Goal: Navigation & Orientation: Find specific page/section

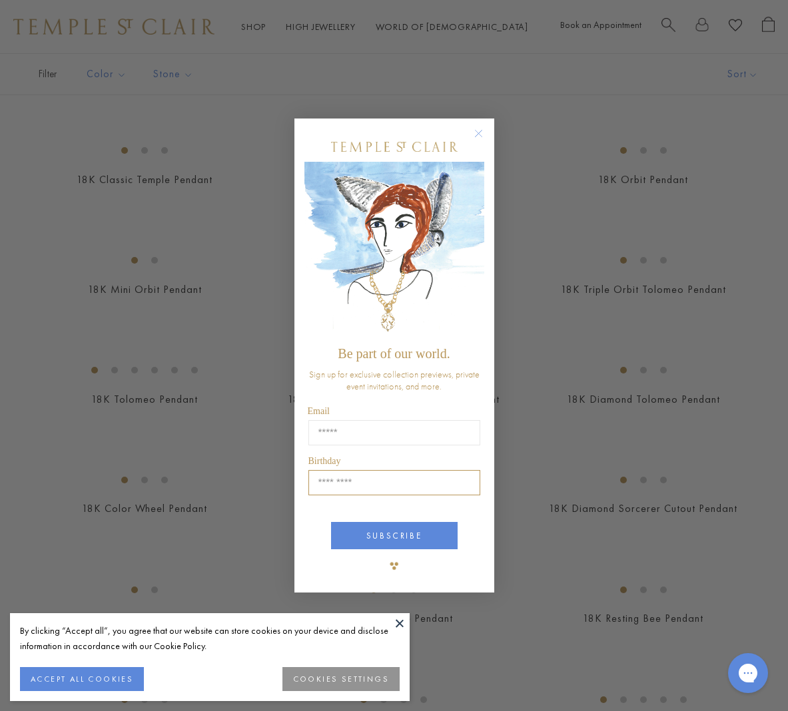
scroll to position [1643, 0]
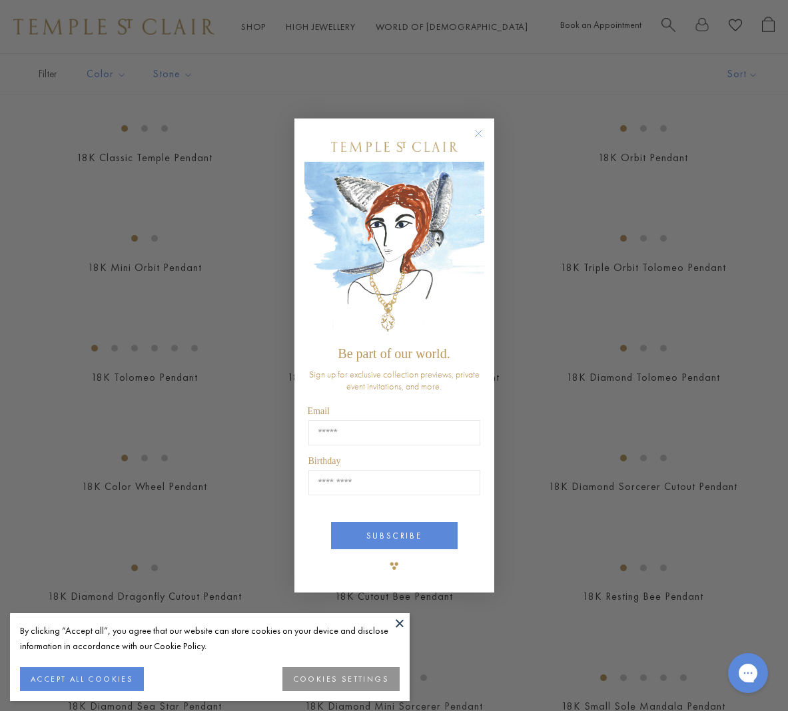
click at [569, 327] on div "Close dialog Be part of our world. Sign up for exclusive collection previews, p…" at bounding box center [394, 355] width 788 height 711
click at [481, 136] on circle "Close dialog" at bounding box center [478, 134] width 16 height 16
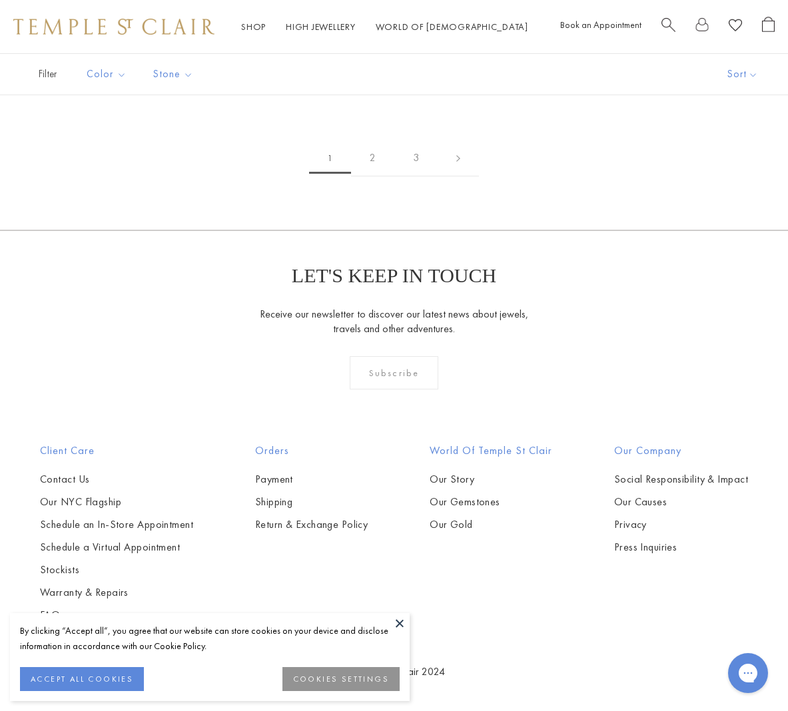
scroll to position [6664, 0]
click at [373, 176] on link "2" at bounding box center [372, 158] width 43 height 37
click at [443, 177] on link "3" at bounding box center [436, 159] width 43 height 37
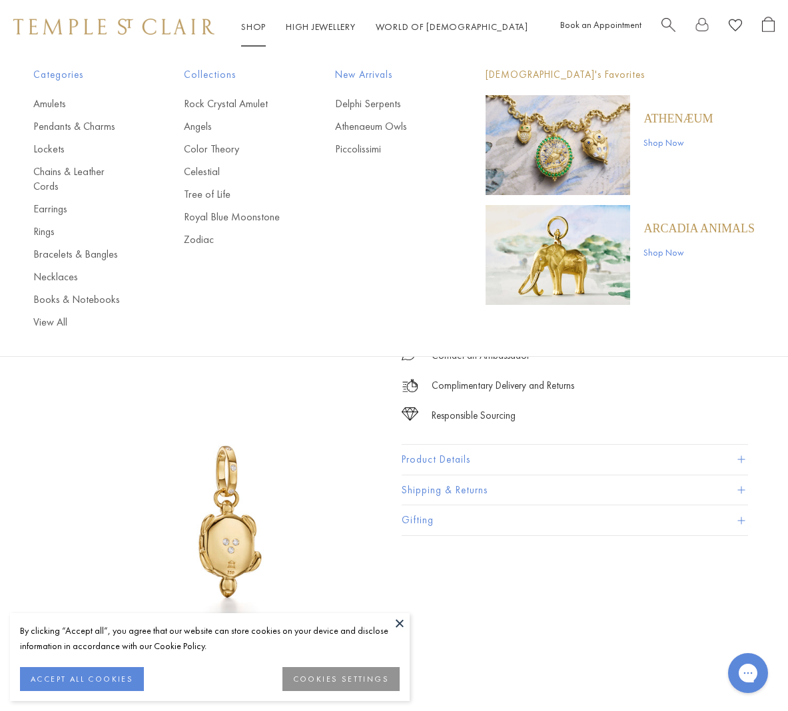
scroll to position [26, 0]
click at [226, 107] on link "Rock Crystal Amulet" at bounding box center [232, 104] width 97 height 15
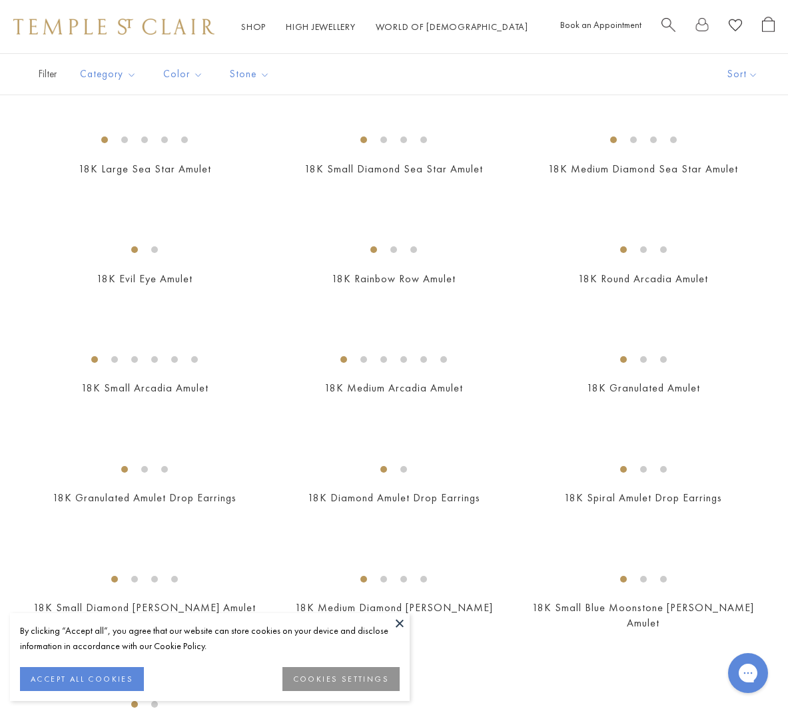
scroll to position [2285, 0]
